Goal: Find specific page/section: Find specific page/section

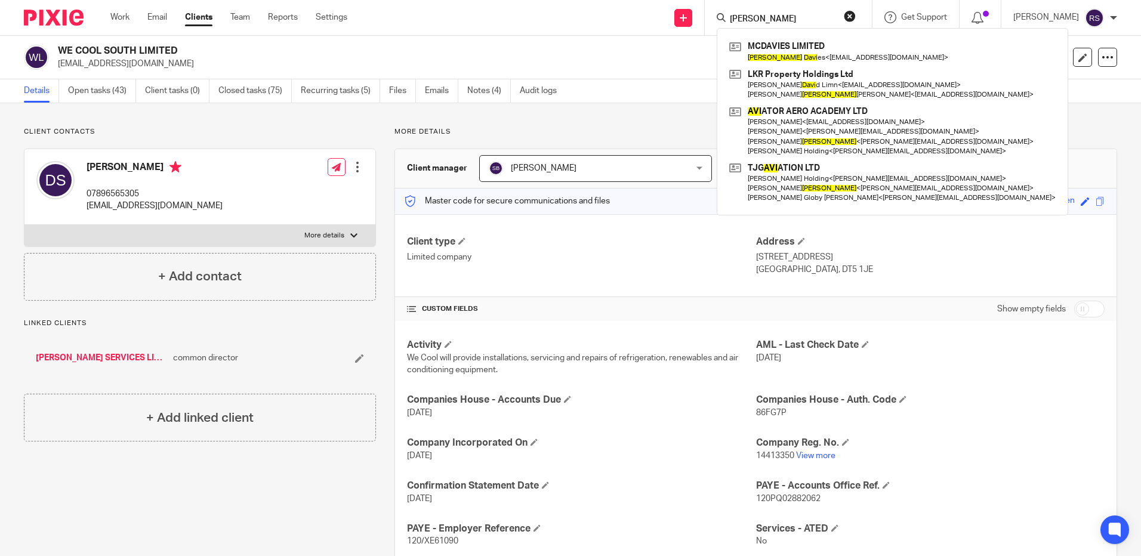
click at [788, 21] on input "[PERSON_NAME]" at bounding box center [781, 19] width 107 height 11
drag, startPoint x: 793, startPoint y: 16, endPoint x: 713, endPoint y: 11, distance: 80.1
click at [713, 13] on div "[PERSON_NAME] LIMITED [PERSON_NAME] es < [EMAIL_ADDRESS][DOMAIN_NAME] > LKR Pro…" at bounding box center [788, 17] width 167 height 35
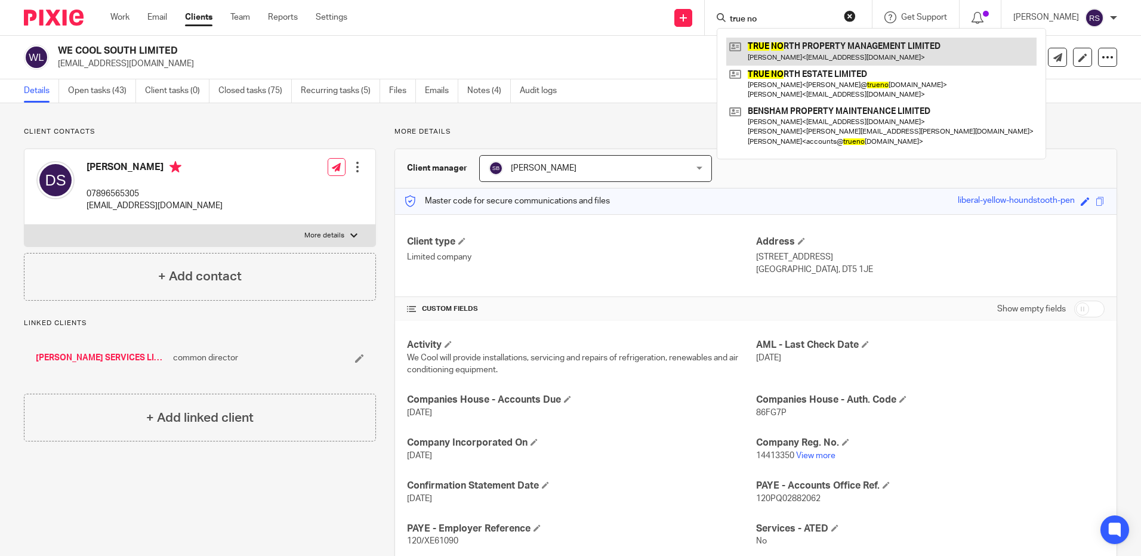
type input "true no"
click at [808, 61] on link at bounding box center [881, 51] width 310 height 27
